Goal: Task Accomplishment & Management: Manage account settings

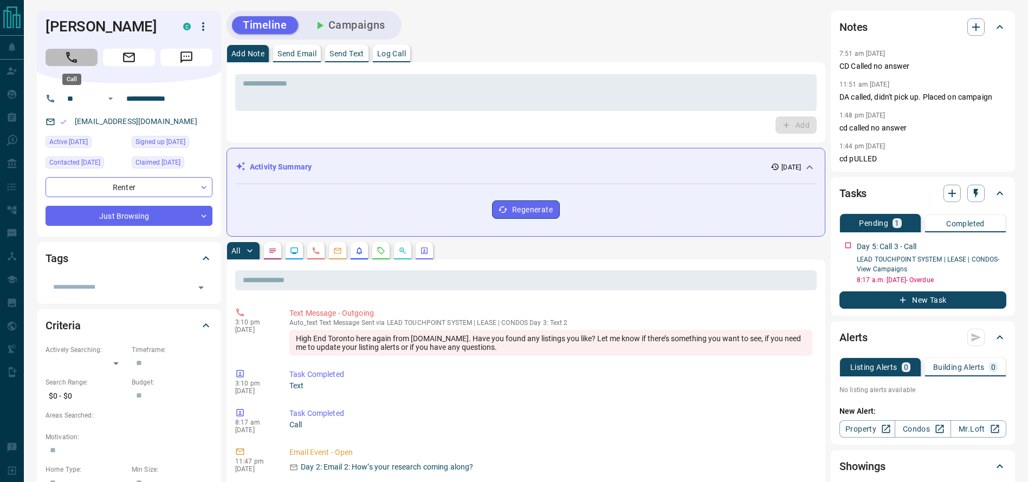
click at [77, 61] on icon "Call" at bounding box center [71, 57] width 14 height 14
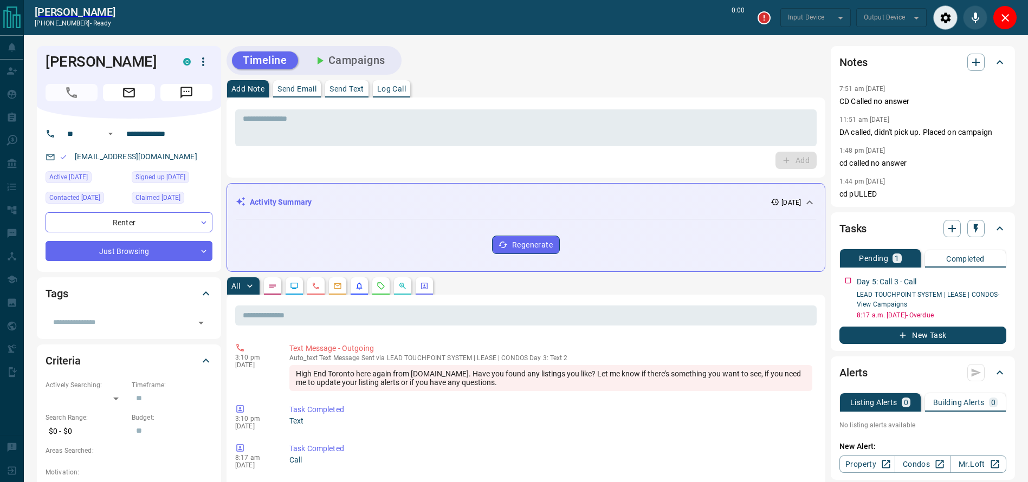
type input "*******"
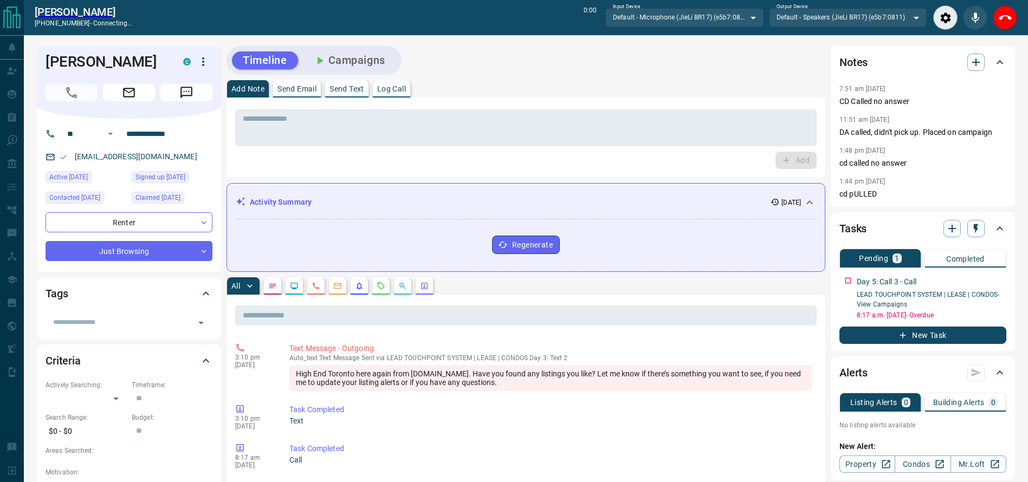
click at [573, 74] on div "Timeline Campaigns" at bounding box center [525, 60] width 599 height 29
click at [633, 69] on div "Timeline Campaigns" at bounding box center [525, 60] width 599 height 29
click at [661, 74] on div "Timeline Campaigns" at bounding box center [525, 60] width 599 height 29
click at [663, 74] on div "Timeline Campaigns" at bounding box center [525, 60] width 599 height 29
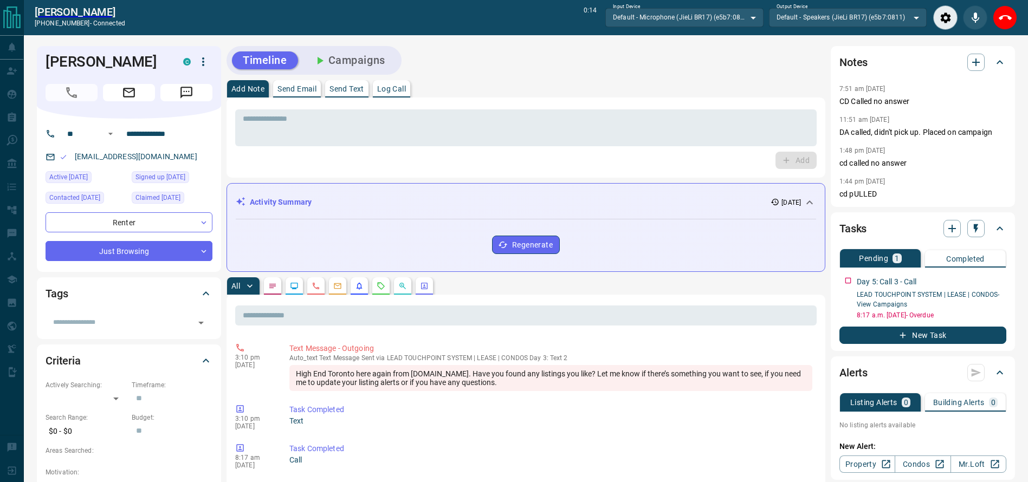
click at [666, 74] on div "Timeline Campaigns" at bounding box center [525, 60] width 599 height 29
click at [996, 25] on button "Close" at bounding box center [1005, 17] width 24 height 24
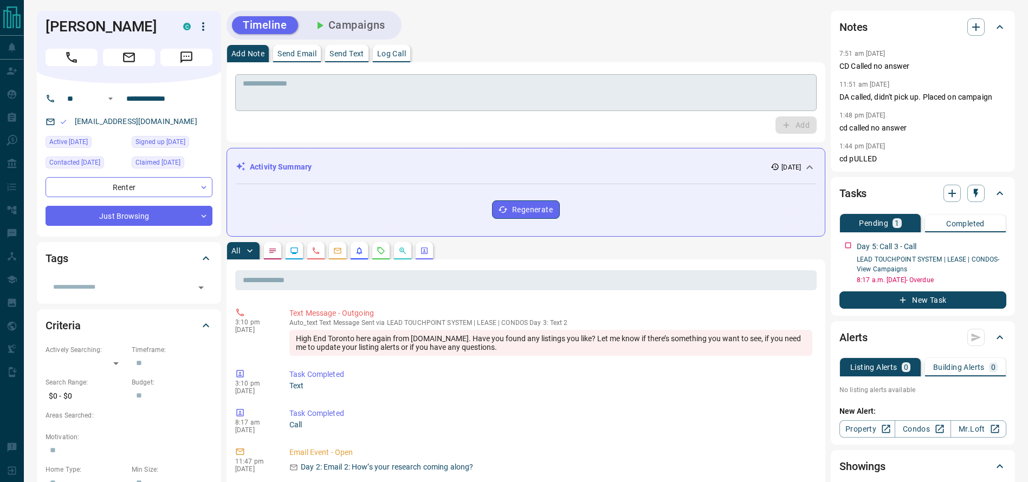
click at [686, 86] on textarea at bounding box center [526, 93] width 566 height 28
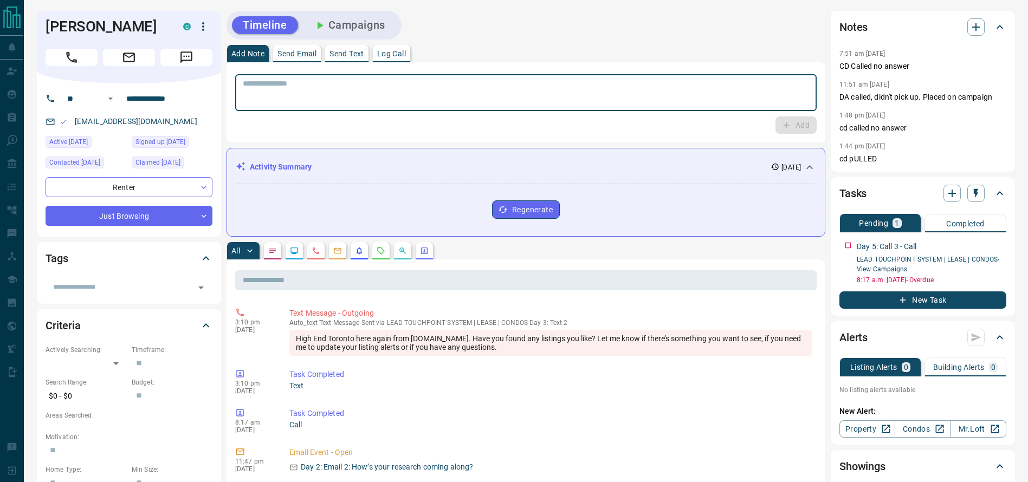
type textarea "*"
